Goal: Task Accomplishment & Management: Manage account settings

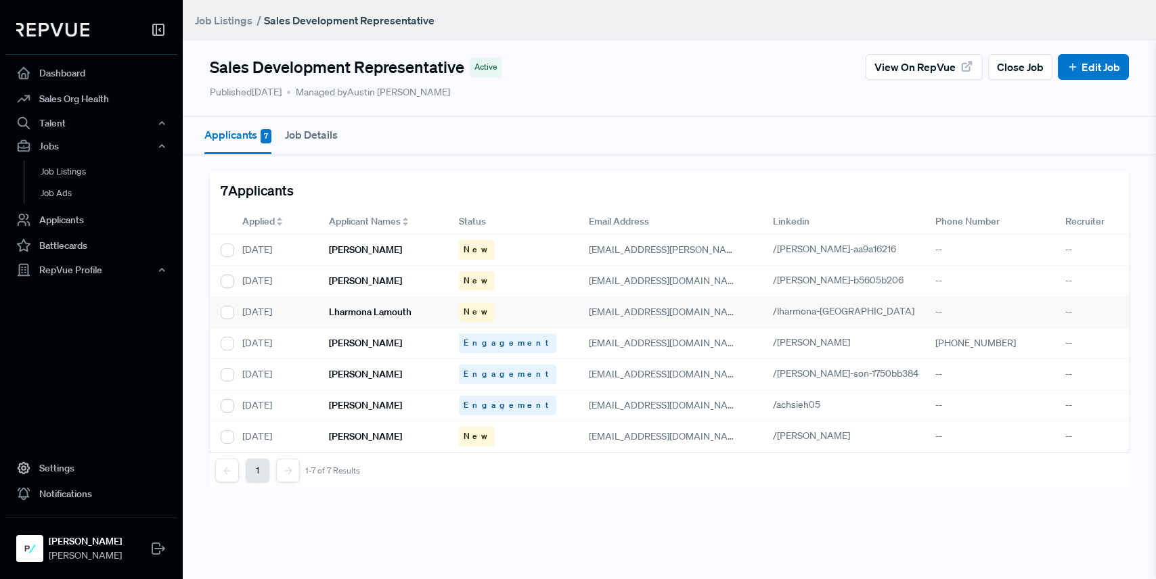
click at [379, 312] on h6 "Lharmona Lamouth" at bounding box center [370, 312] width 83 height 12
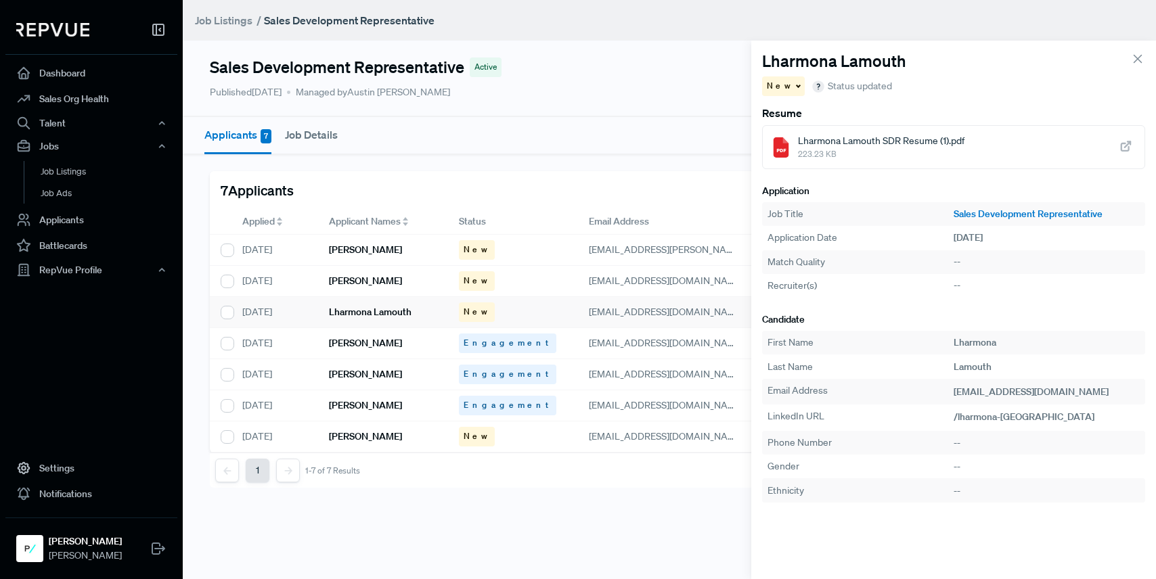
click at [848, 87] on span "Status updated" at bounding box center [859, 86] width 64 height 14
click at [856, 139] on span "Lharmona Lamouth SDR Resume (1).pdf" at bounding box center [881, 141] width 166 height 14
click at [441, 279] on div "[PERSON_NAME]" at bounding box center [383, 281] width 130 height 31
click at [838, 147] on span "[PERSON_NAME].M, SDR Resume.pdf" at bounding box center [877, 141] width 158 height 14
click at [398, 263] on div "[PERSON_NAME]" at bounding box center [383, 250] width 130 height 31
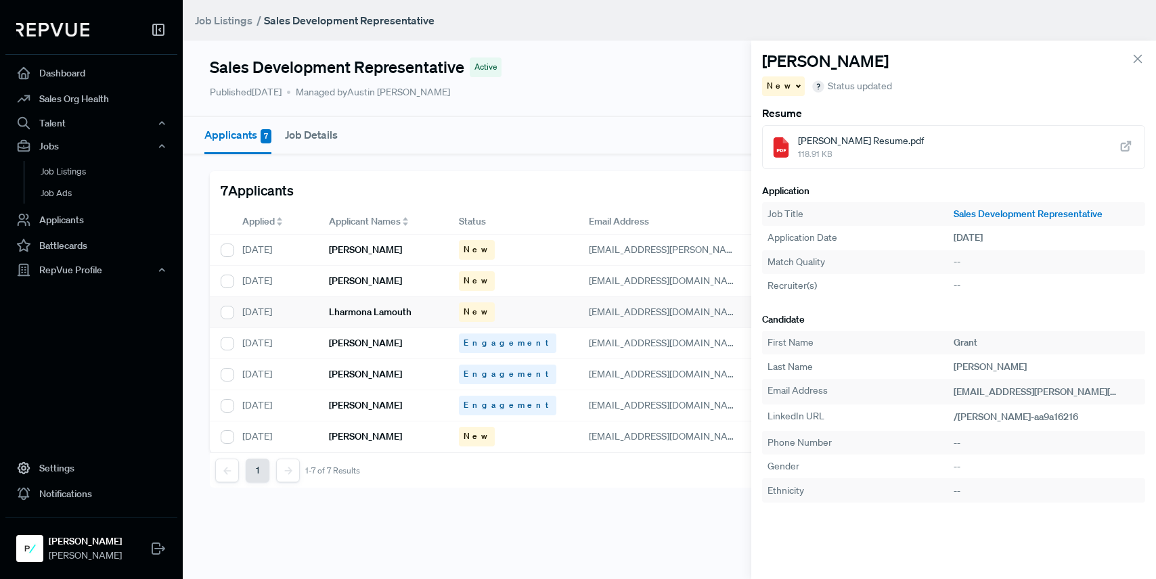
scroll to position [0, 3]
click at [827, 163] on div "[PERSON_NAME] Resume.pdf 118.91 KB" at bounding box center [953, 147] width 383 height 44
drag, startPoint x: 227, startPoint y: 306, endPoint x: 229, endPoint y: 298, distance: 7.7
click at [227, 305] on div at bounding box center [224, 312] width 14 height 14
click at [230, 279] on input "checkbox" at bounding box center [224, 282] width 14 height 14
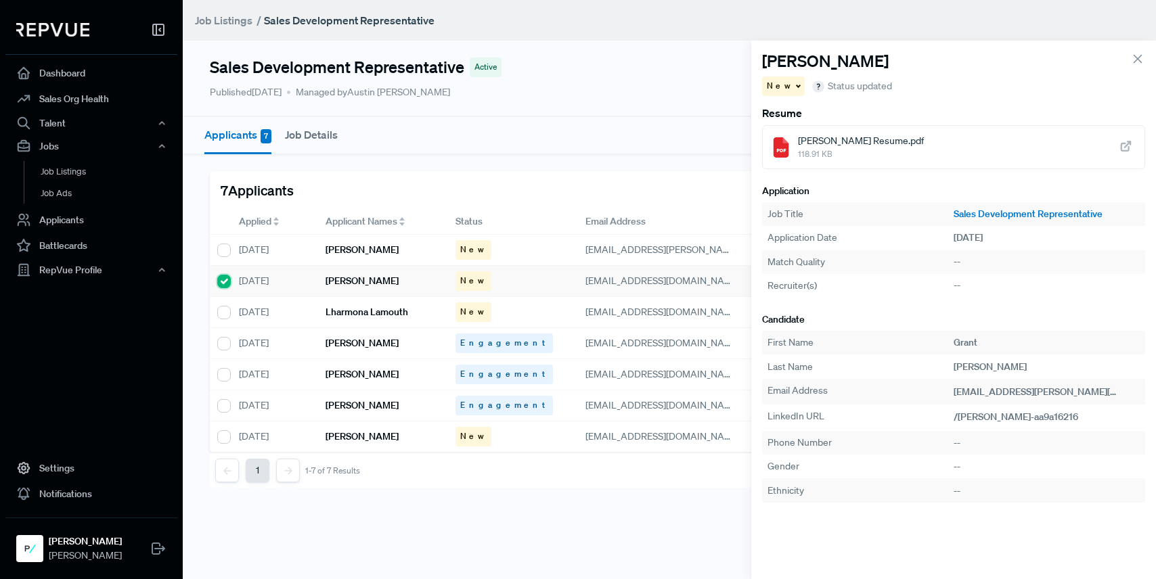
checkbox input "true"
click at [229, 244] on div at bounding box center [224, 250] width 14 height 14
click at [225, 308] on input "checkbox" at bounding box center [224, 313] width 14 height 14
checkbox input "true"
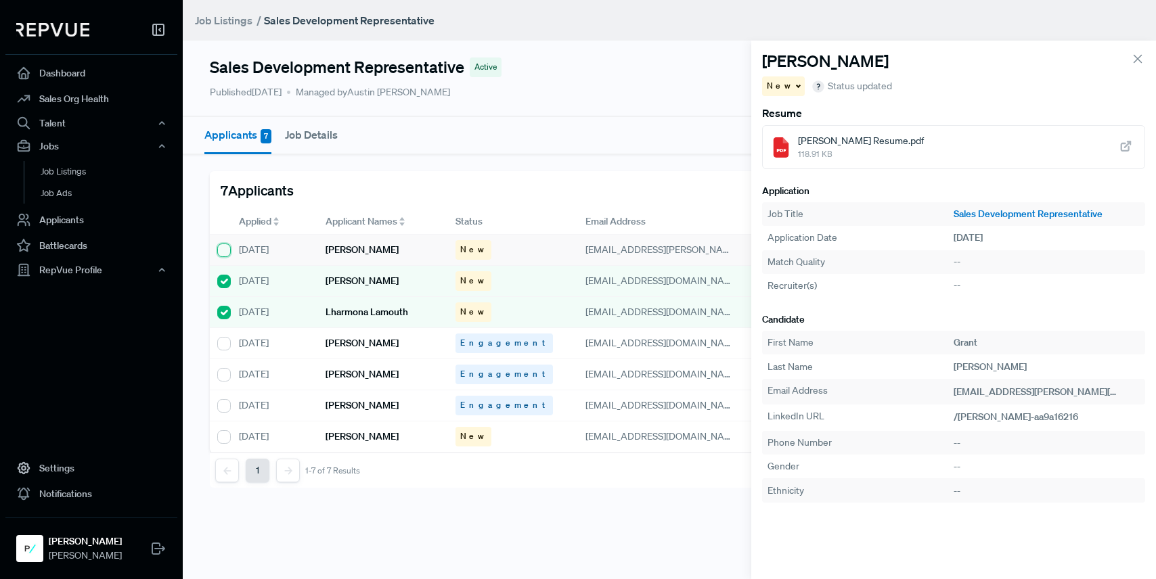
click at [222, 246] on input "checkbox" at bounding box center [224, 251] width 14 height 14
checkbox input "true"
click at [1139, 59] on icon at bounding box center [1137, 58] width 15 height 15
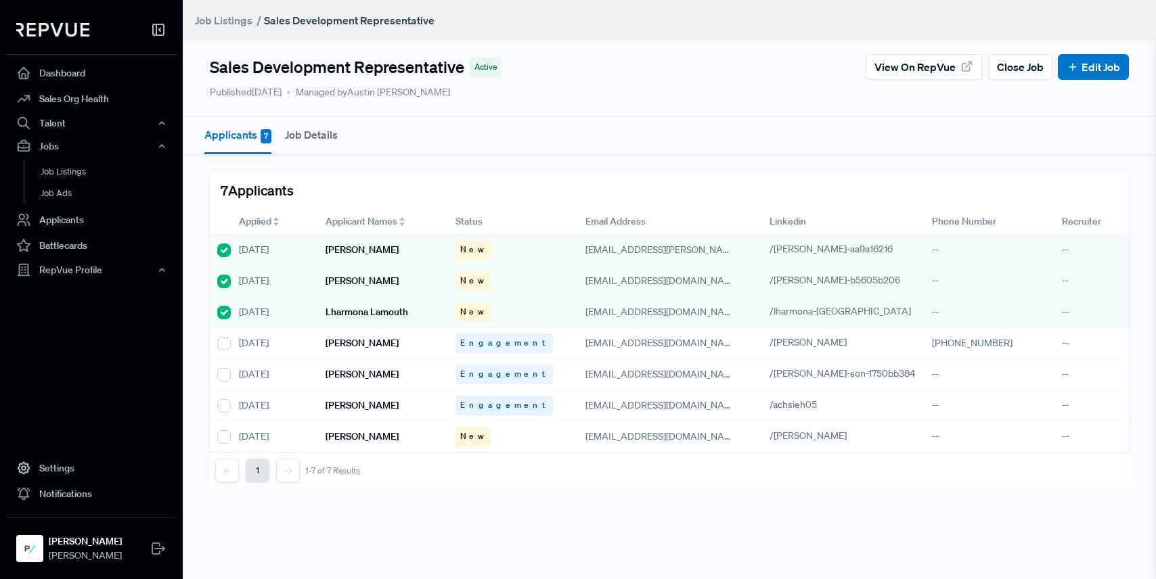
click at [313, 137] on button "Job Details" at bounding box center [311, 134] width 53 height 35
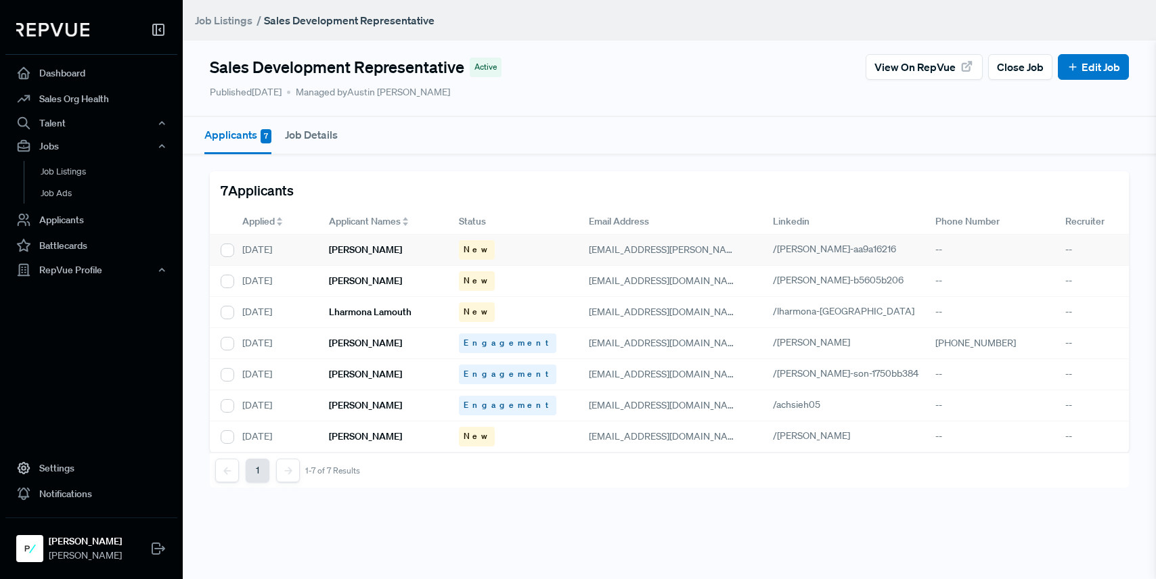
drag, startPoint x: 402, startPoint y: 271, endPoint x: 348, endPoint y: 261, distance: 55.1
click at [402, 271] on div "[PERSON_NAME]" at bounding box center [383, 281] width 130 height 31
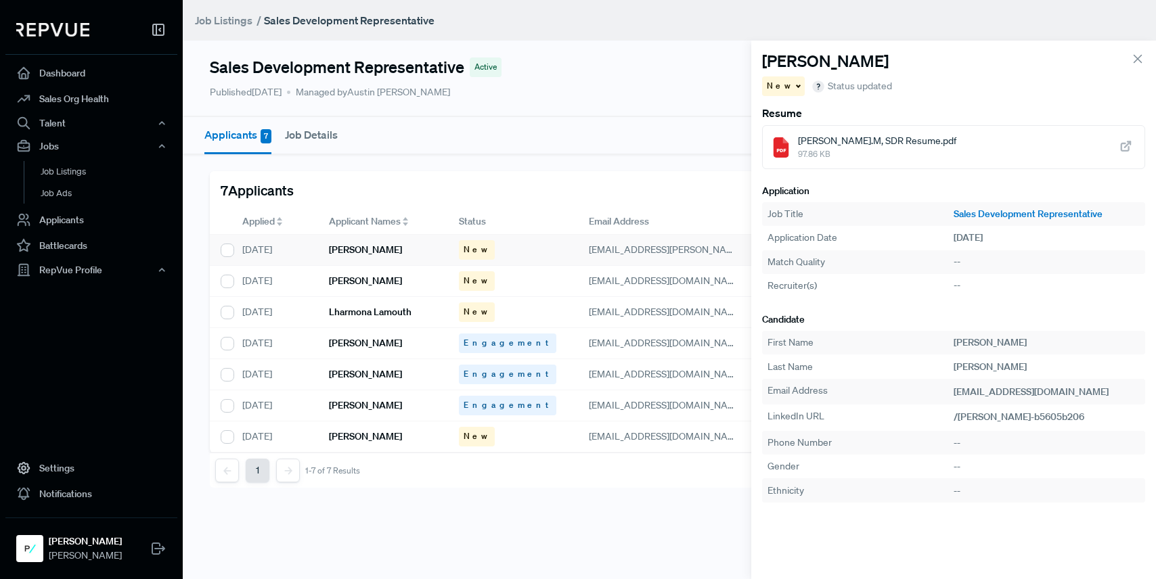
click at [317, 244] on div "[DATE]" at bounding box center [274, 250] width 87 height 31
drag, startPoint x: 764, startPoint y: 100, endPoint x: 777, endPoint y: 85, distance: 20.2
click at [767, 96] on section "[PERSON_NAME] New Status updated Resume [PERSON_NAME] Resume.pdf 118.91 KB Appl…" at bounding box center [953, 310] width 405 height 539
drag, startPoint x: 777, startPoint y: 85, endPoint x: 771, endPoint y: 82, distance: 7.3
click at [777, 85] on span "New" at bounding box center [780, 86] width 26 height 12
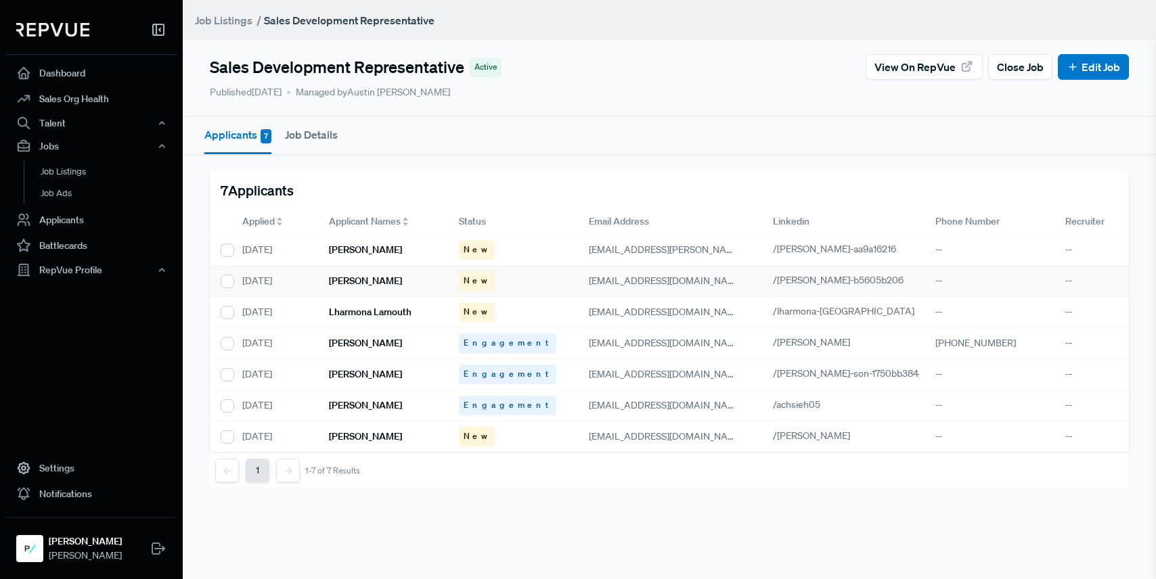
drag, startPoint x: 228, startPoint y: 304, endPoint x: 235, endPoint y: 279, distance: 25.3
click at [229, 303] on div at bounding box center [221, 312] width 22 height 31
click at [235, 279] on div "[DATE]" at bounding box center [274, 281] width 87 height 31
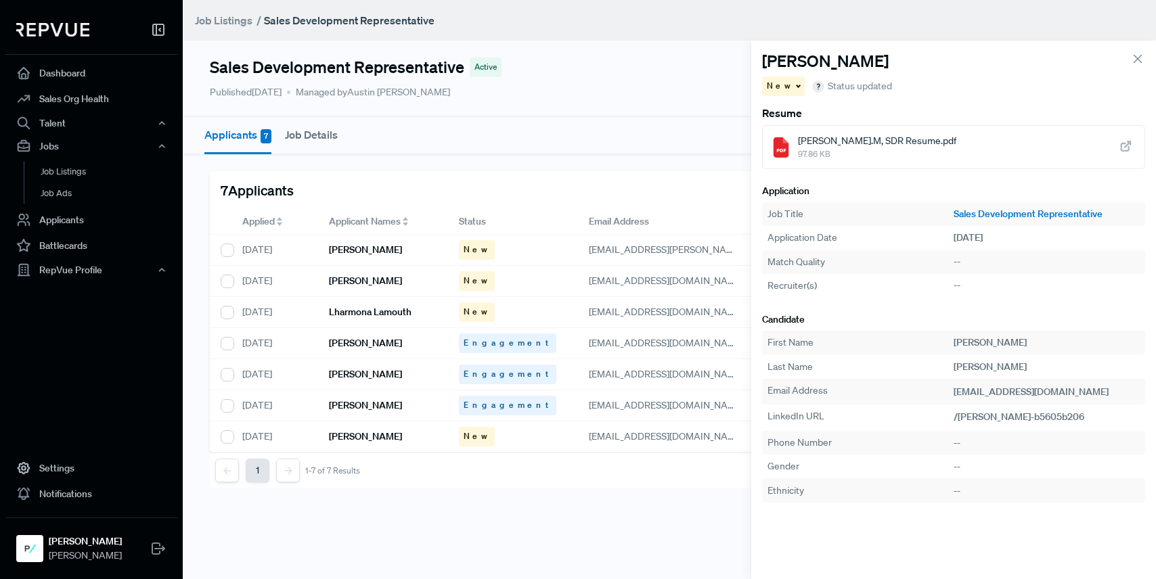
click at [781, 84] on span "New" at bounding box center [780, 86] width 26 height 12
click at [796, 130] on span "Declined" at bounding box center [791, 133] width 37 height 12
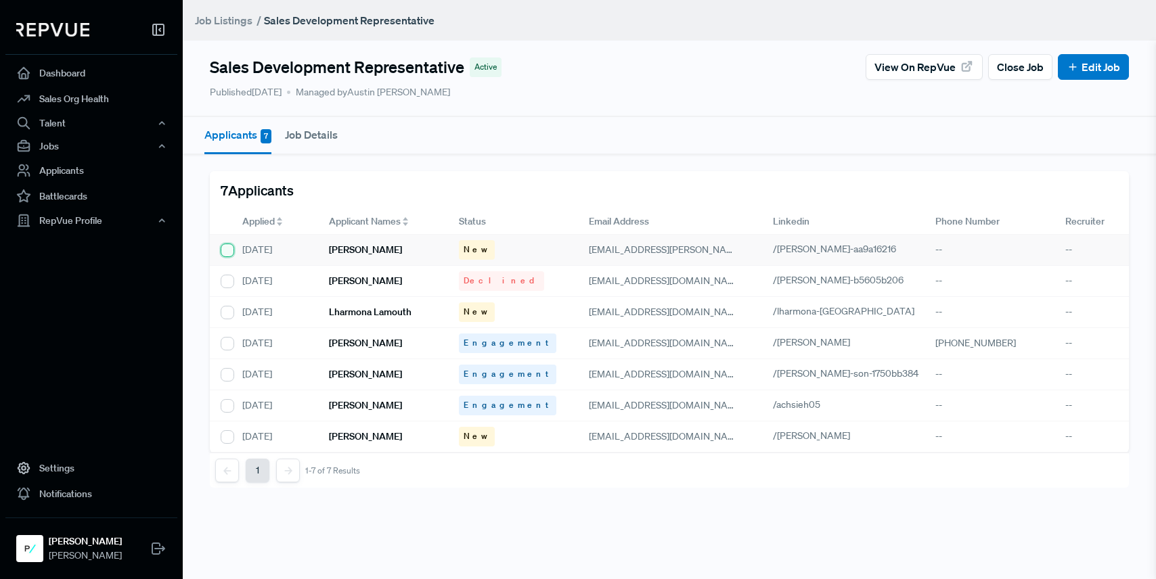
click at [226, 251] on input "checkbox" at bounding box center [228, 251] width 14 height 14
checkbox input "true"
click at [227, 309] on input "checkbox" at bounding box center [228, 313] width 14 height 14
checkbox input "true"
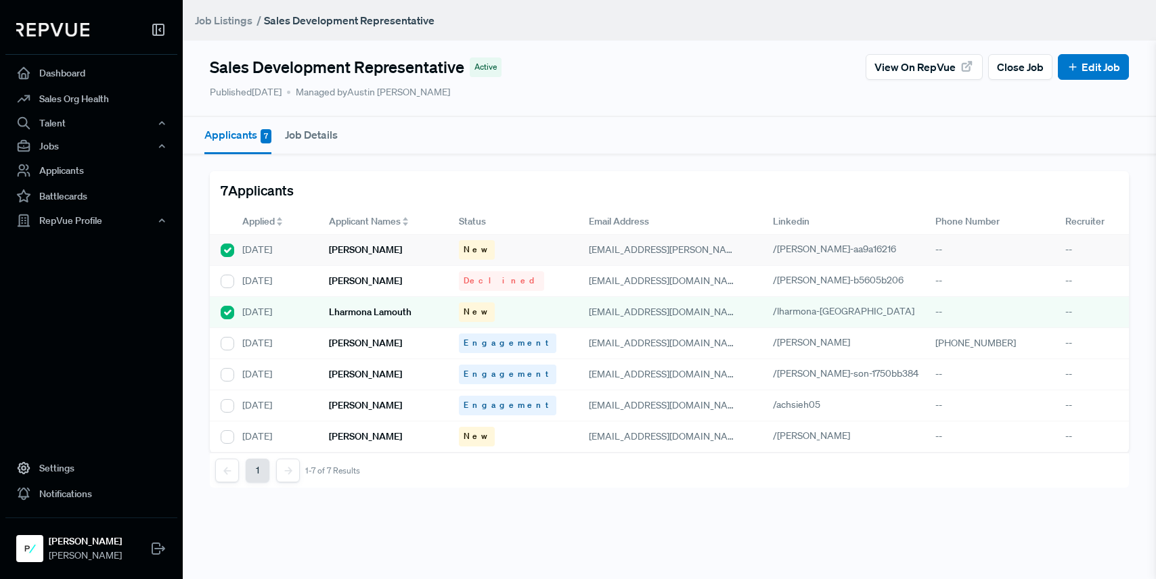
click at [382, 242] on div "[PERSON_NAME]" at bounding box center [383, 250] width 130 height 31
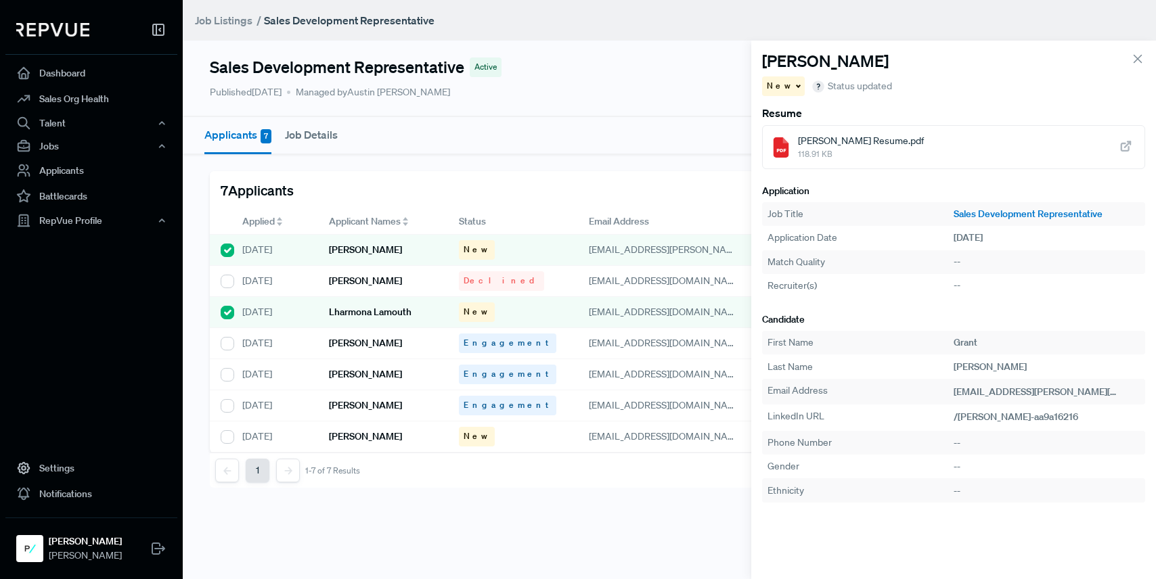
click at [841, 88] on span "Status updated" at bounding box center [859, 86] width 64 height 14
click at [787, 89] on div "New" at bounding box center [783, 86] width 43 height 20
click at [802, 134] on span "Declined" at bounding box center [791, 133] width 37 height 12
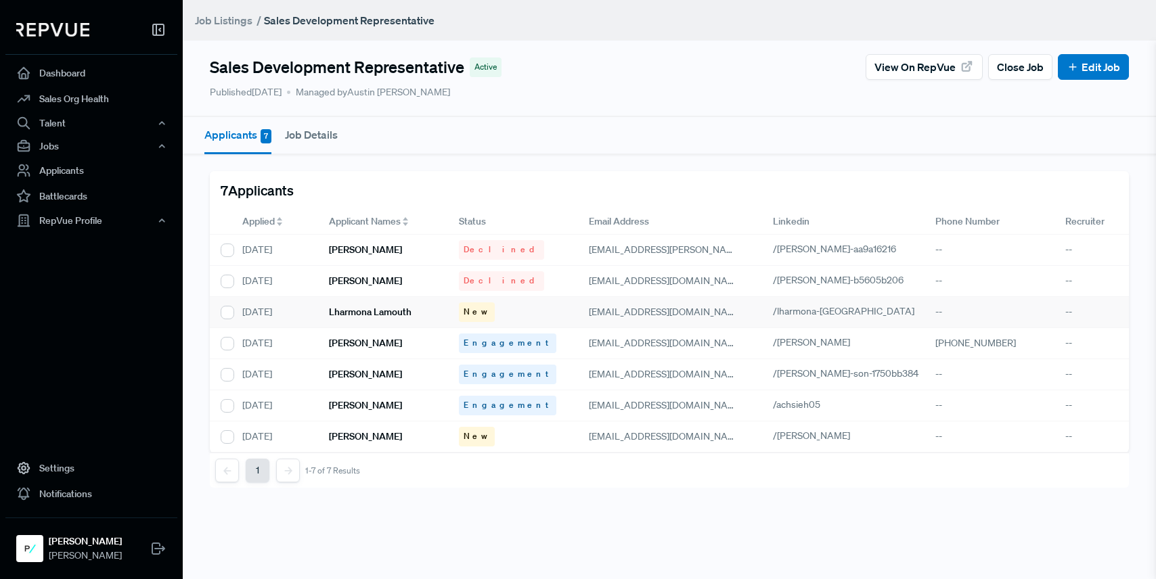
click at [332, 311] on h6 "Lharmona Lamouth" at bounding box center [370, 312] width 83 height 12
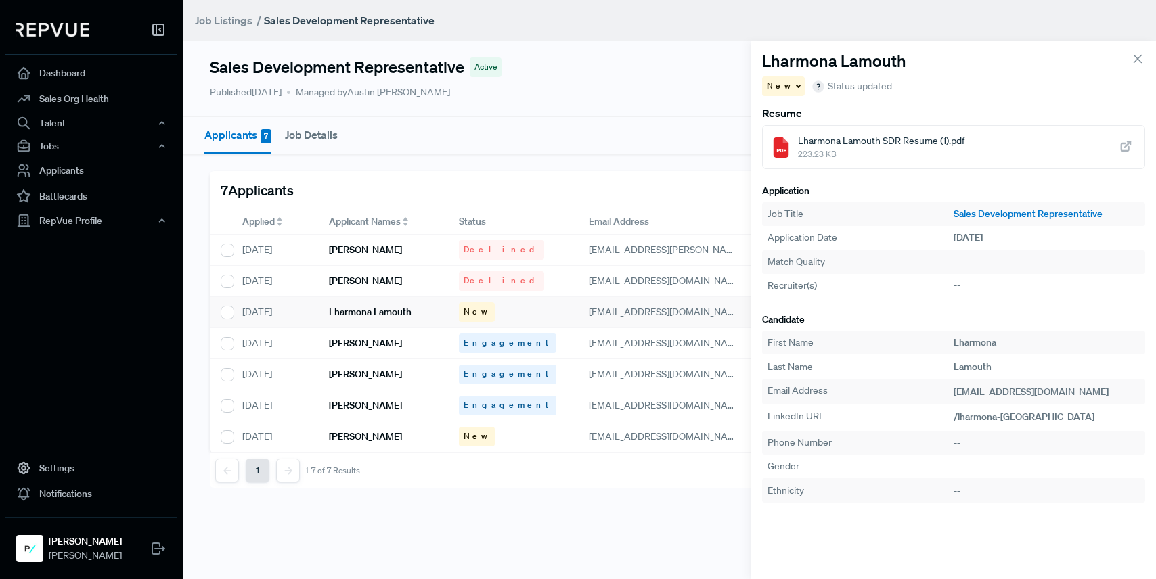
click at [777, 84] on span "New" at bounding box center [780, 86] width 26 height 12
click at [790, 134] on span "Declined" at bounding box center [791, 133] width 37 height 12
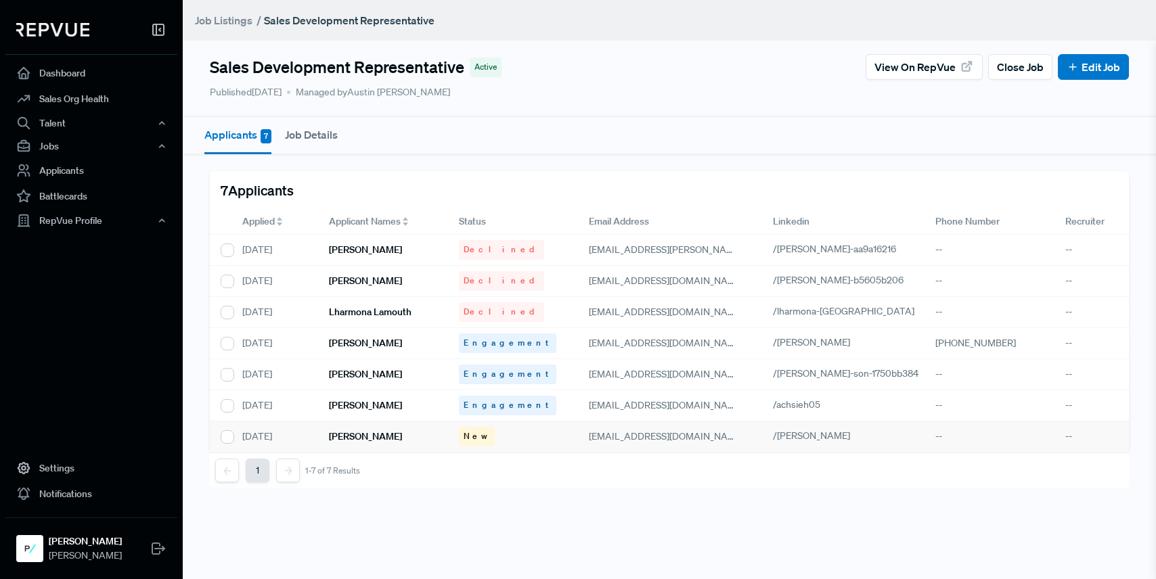
click at [402, 432] on h6 "[PERSON_NAME]" at bounding box center [365, 437] width 73 height 12
